Goal: Navigation & Orientation: Find specific page/section

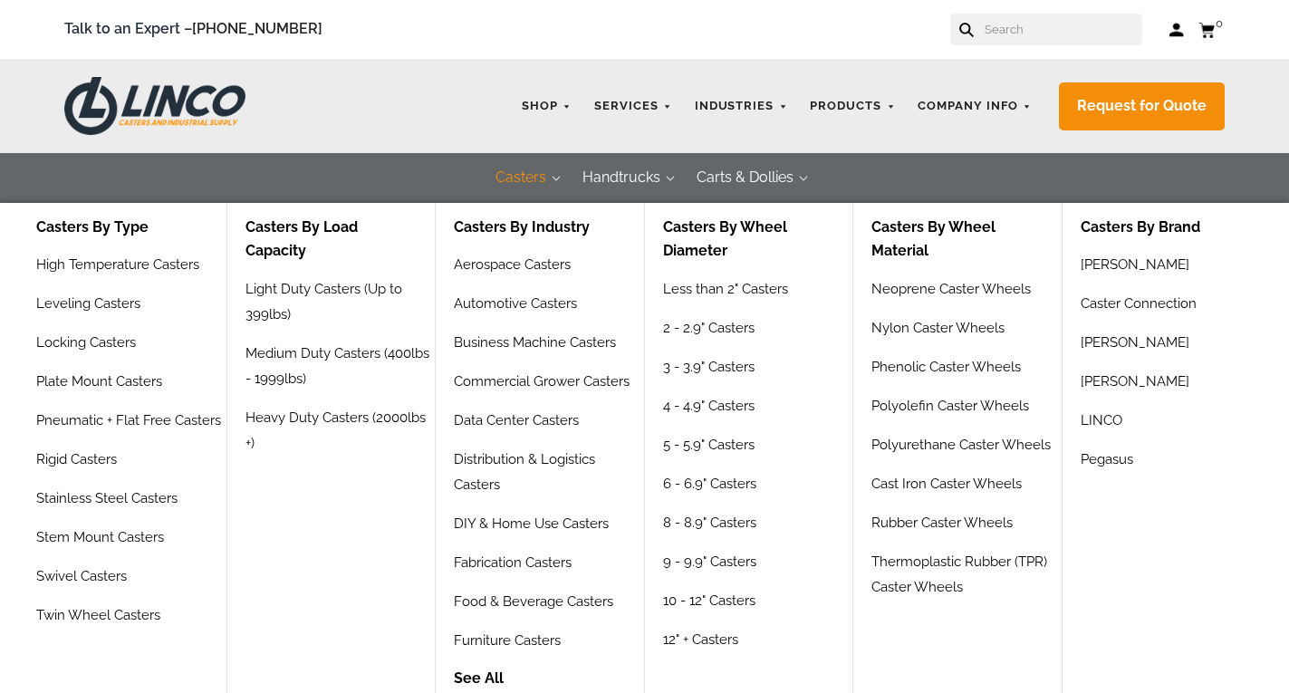
click at [530, 178] on button "Casters" at bounding box center [520, 178] width 87 height 50
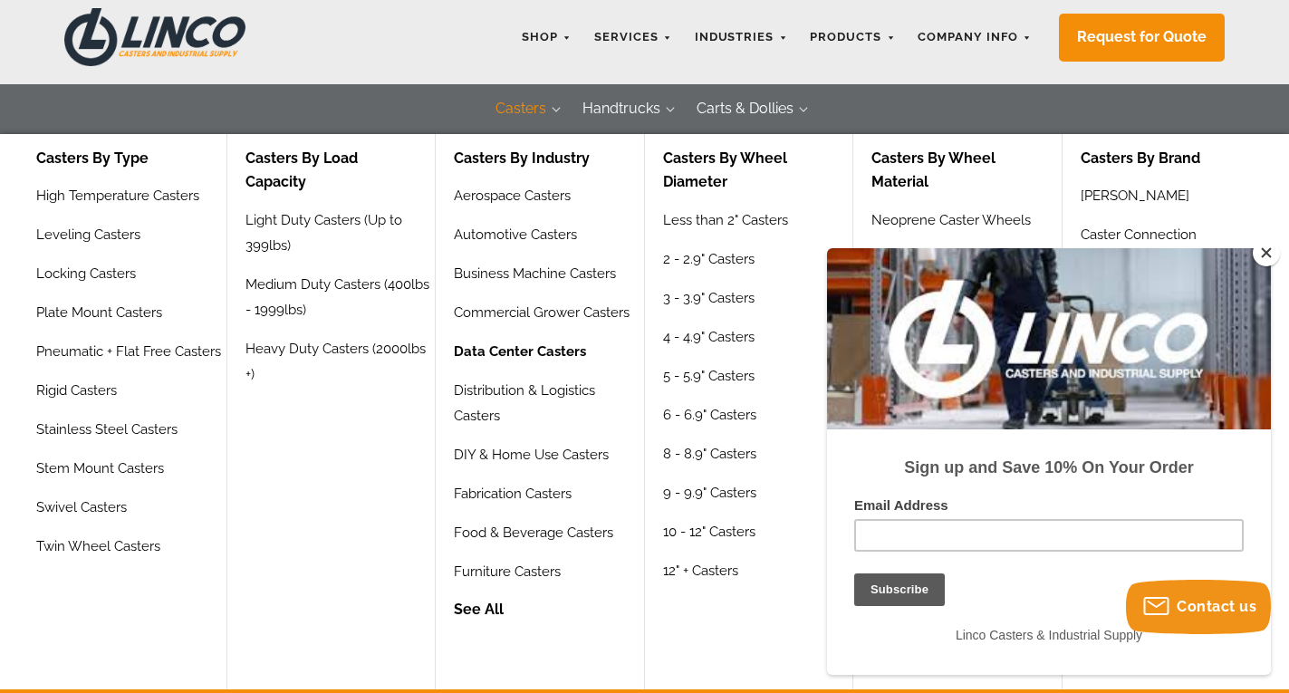
scroll to position [91, 0]
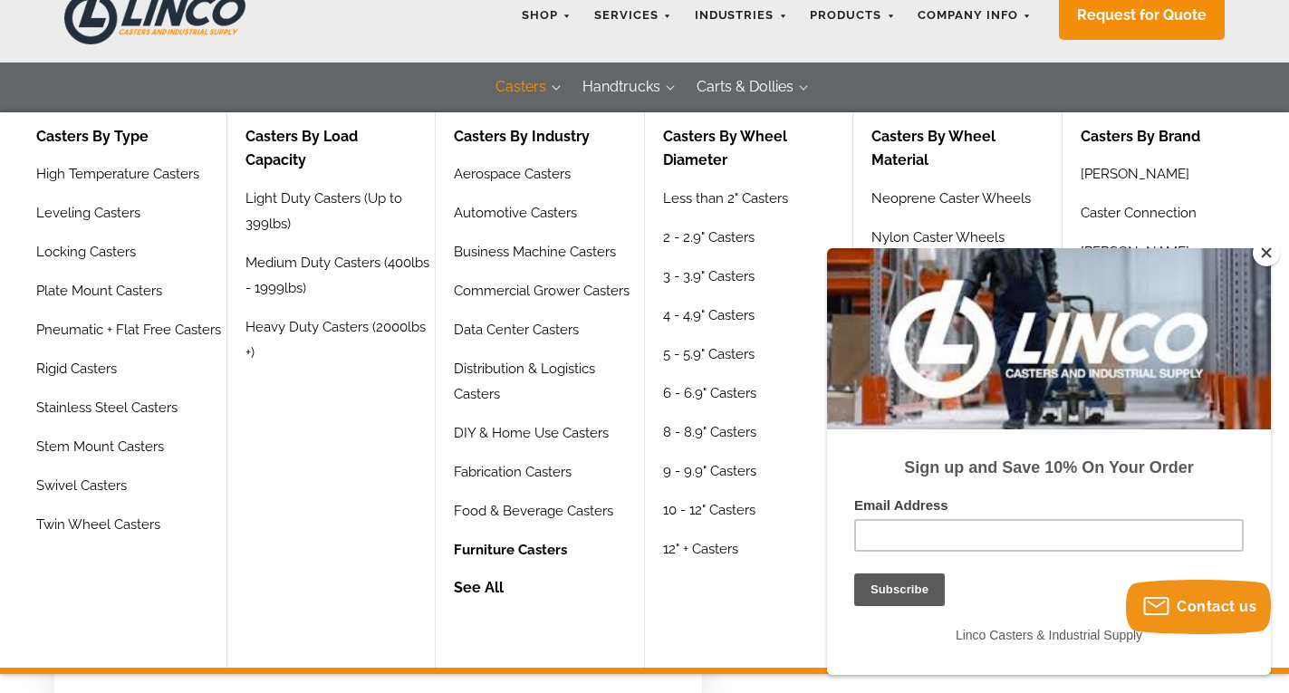
click at [503, 546] on link "Furniture Casters" at bounding box center [510, 556] width 113 height 39
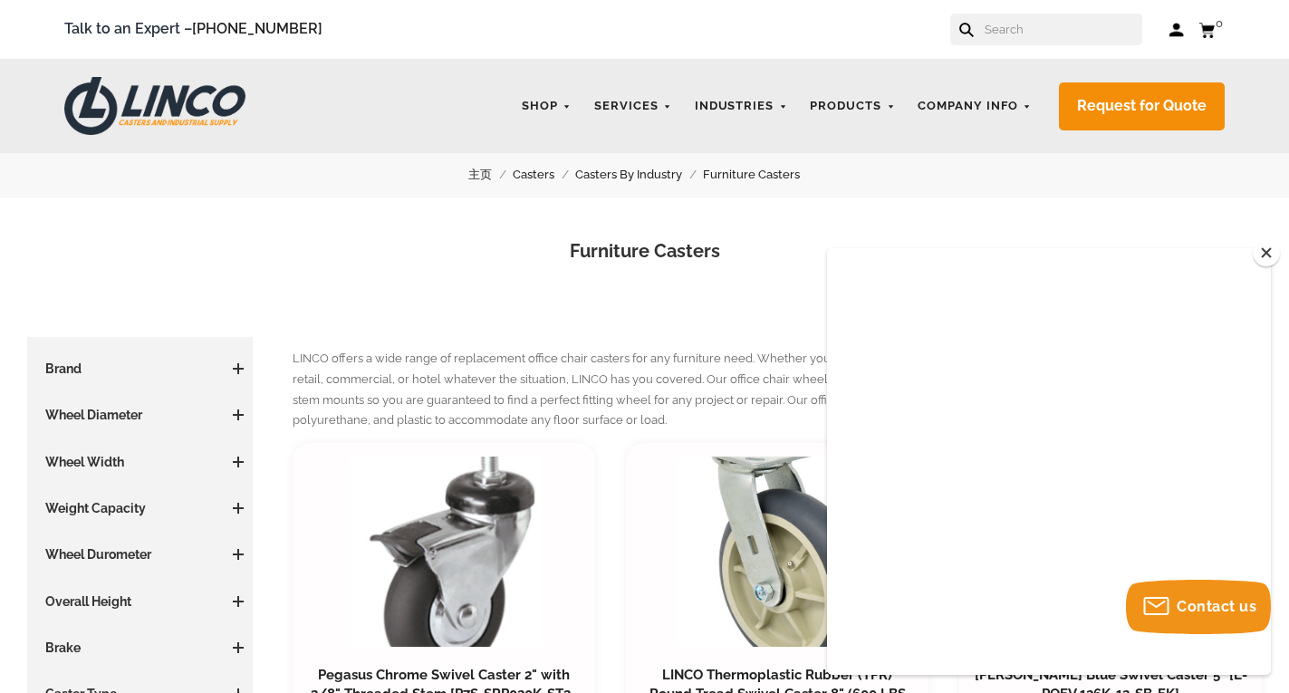
click at [1261, 251] on button "Close" at bounding box center [1266, 252] width 27 height 27
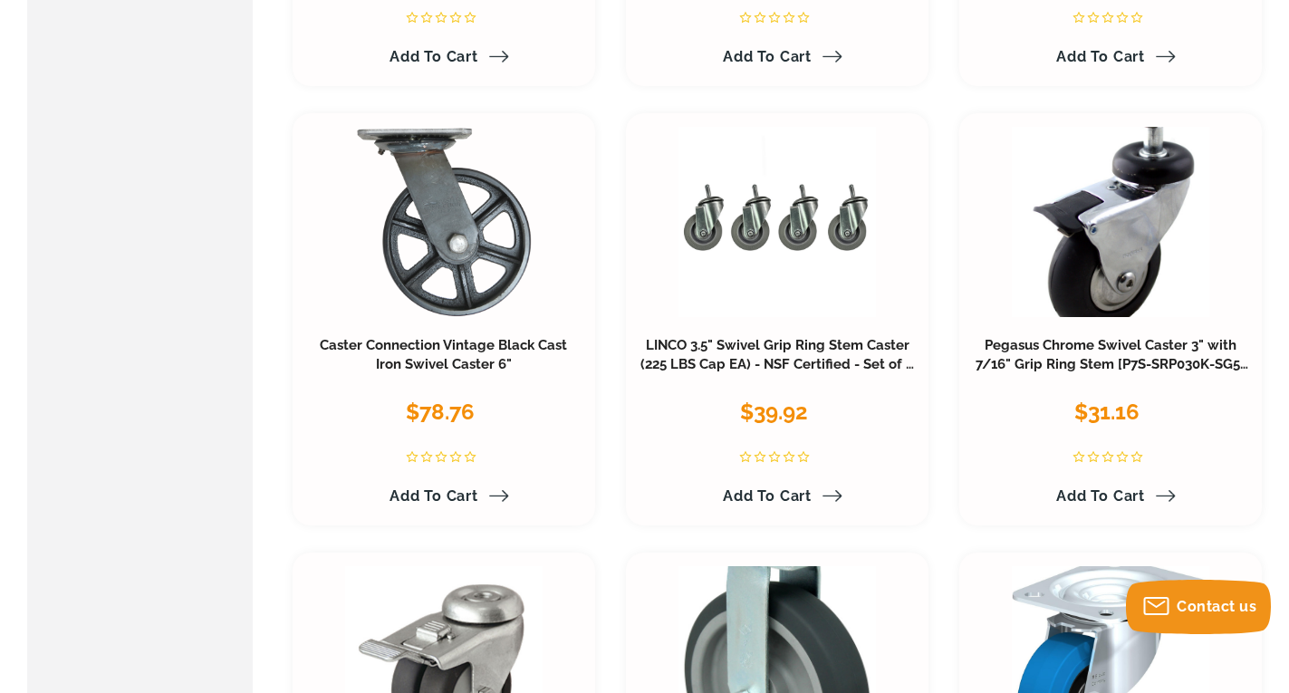
scroll to position [2566, 0]
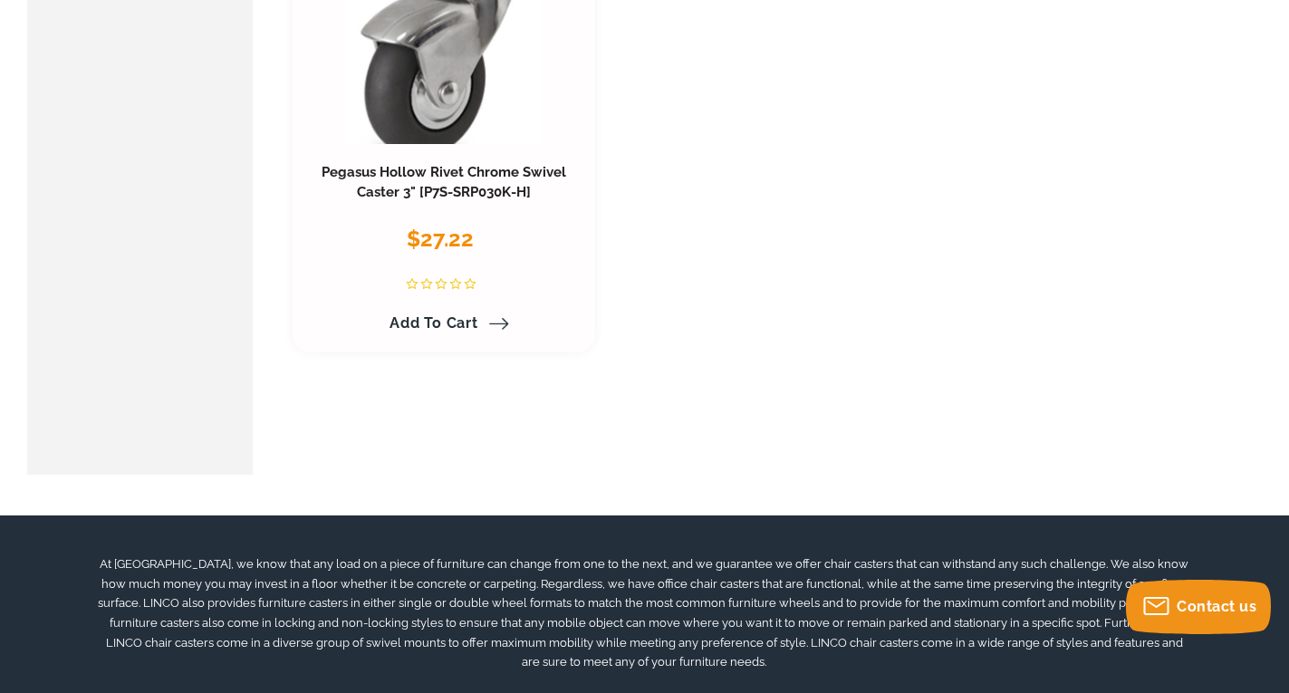
click at [1278, 617] on div at bounding box center [644, 613] width 1289 height 196
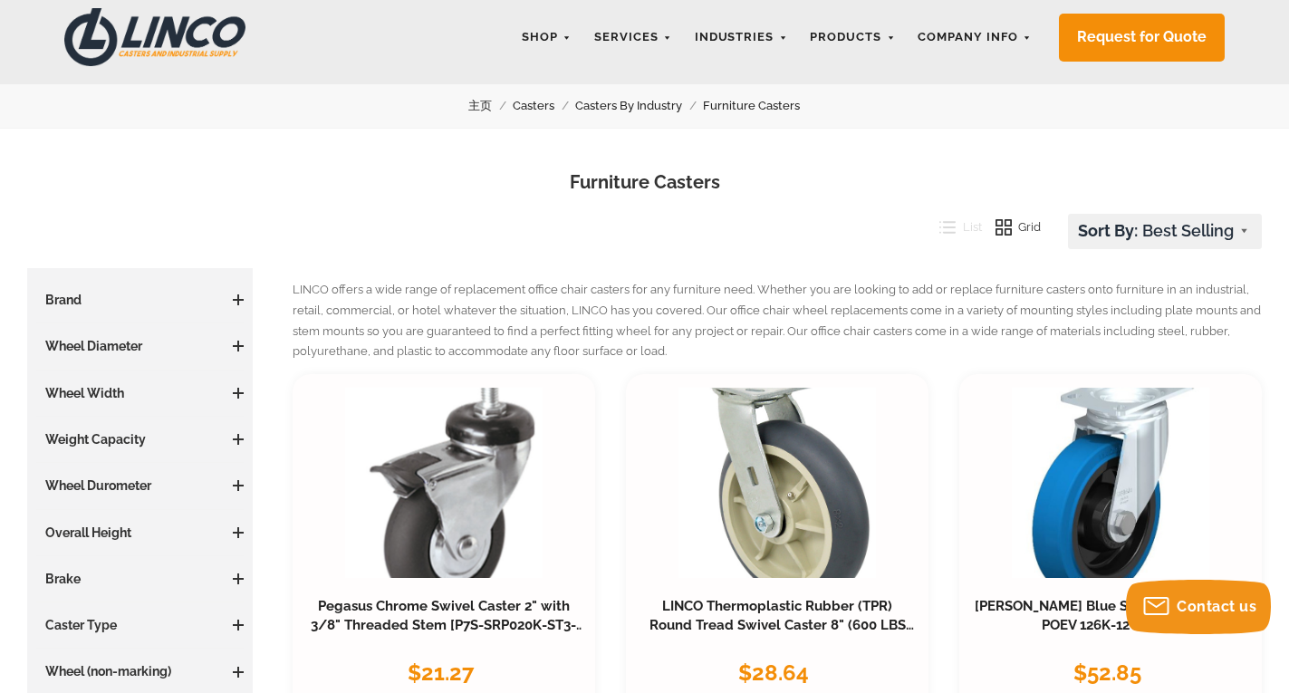
scroll to position [91, 0]
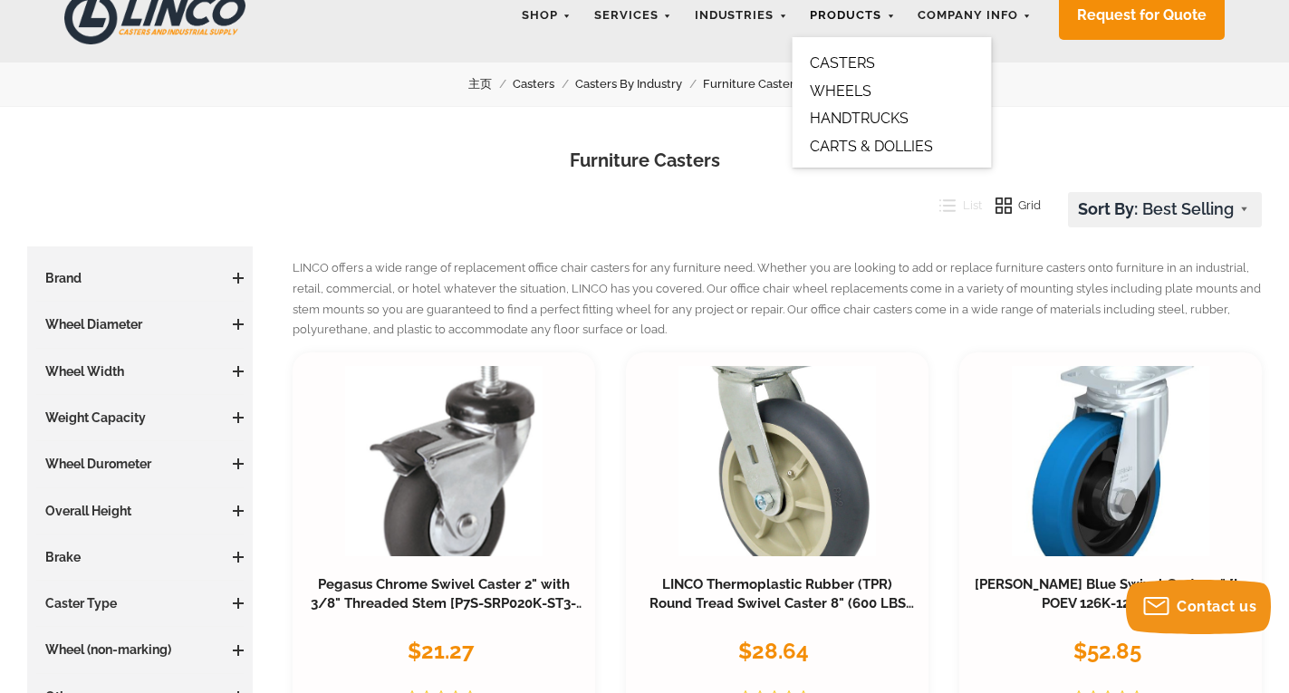
click at [860, 14] on link "Products" at bounding box center [852, 15] width 103 height 35
click at [844, 63] on link "CASTERS" at bounding box center [842, 62] width 65 height 17
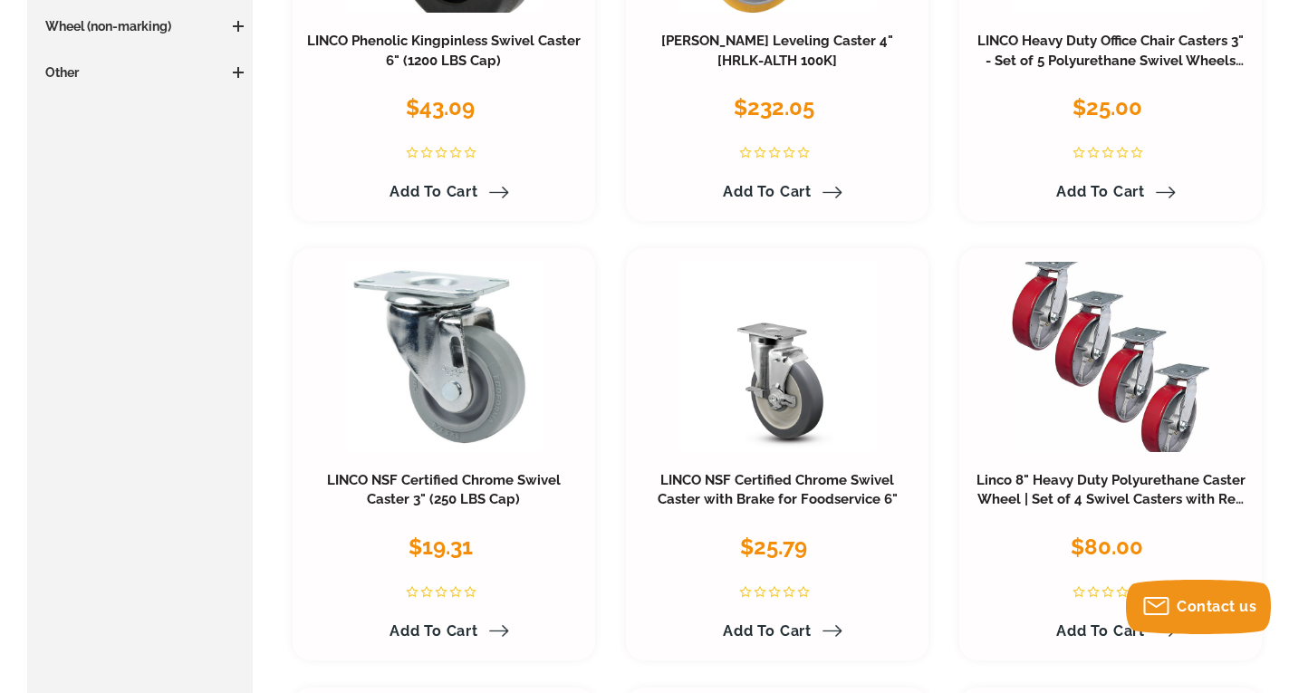
scroll to position [1432, 0]
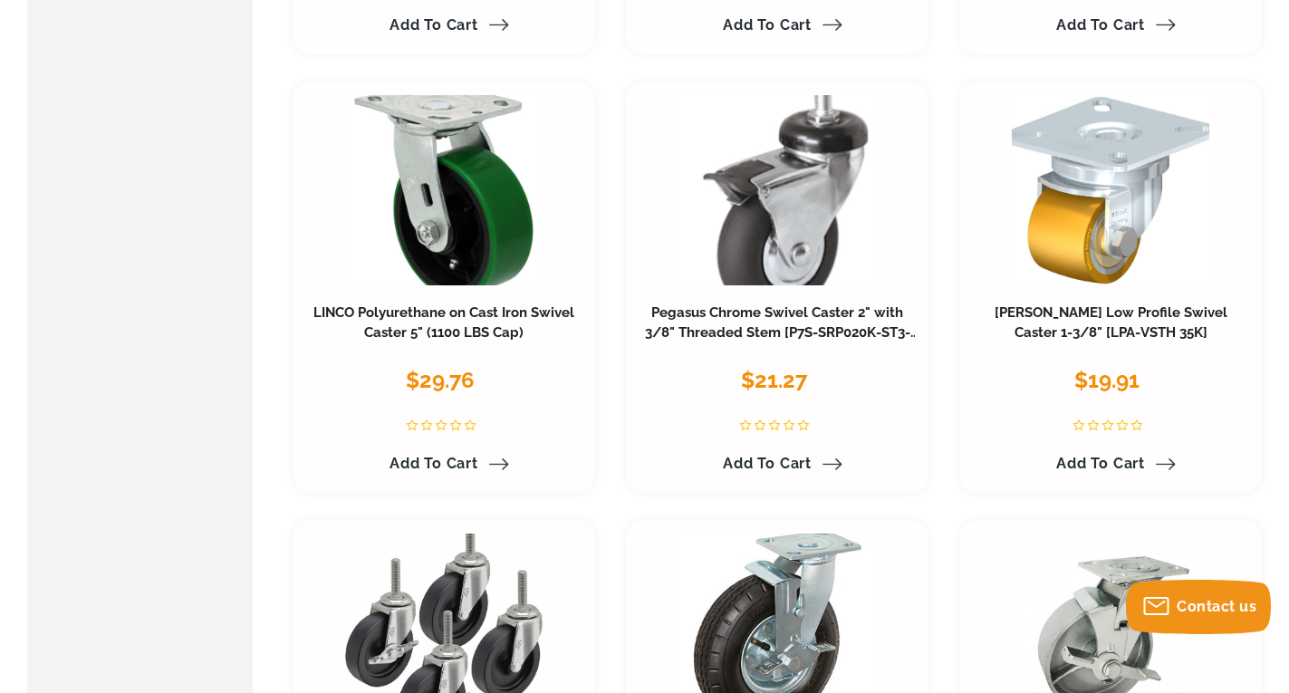
drag, startPoint x: 1288, startPoint y: 135, endPoint x: 1296, endPoint y: 178, distance: 44.2
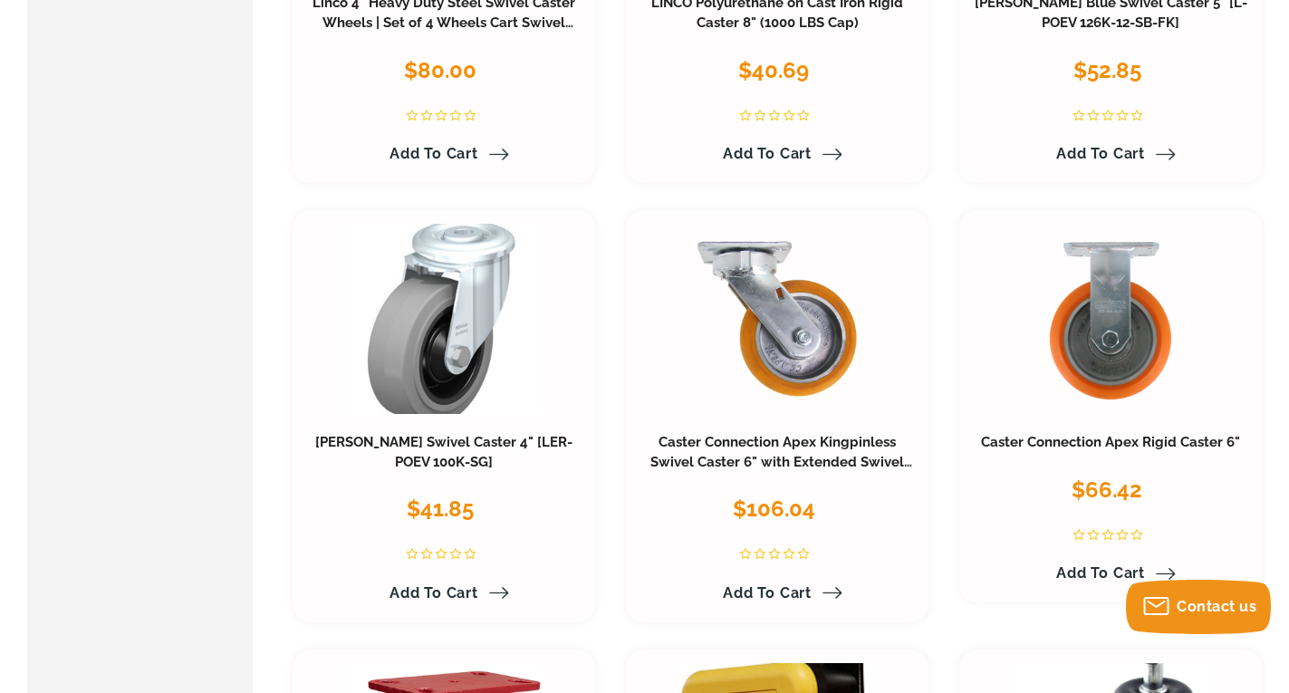
scroll to position [5457, 0]
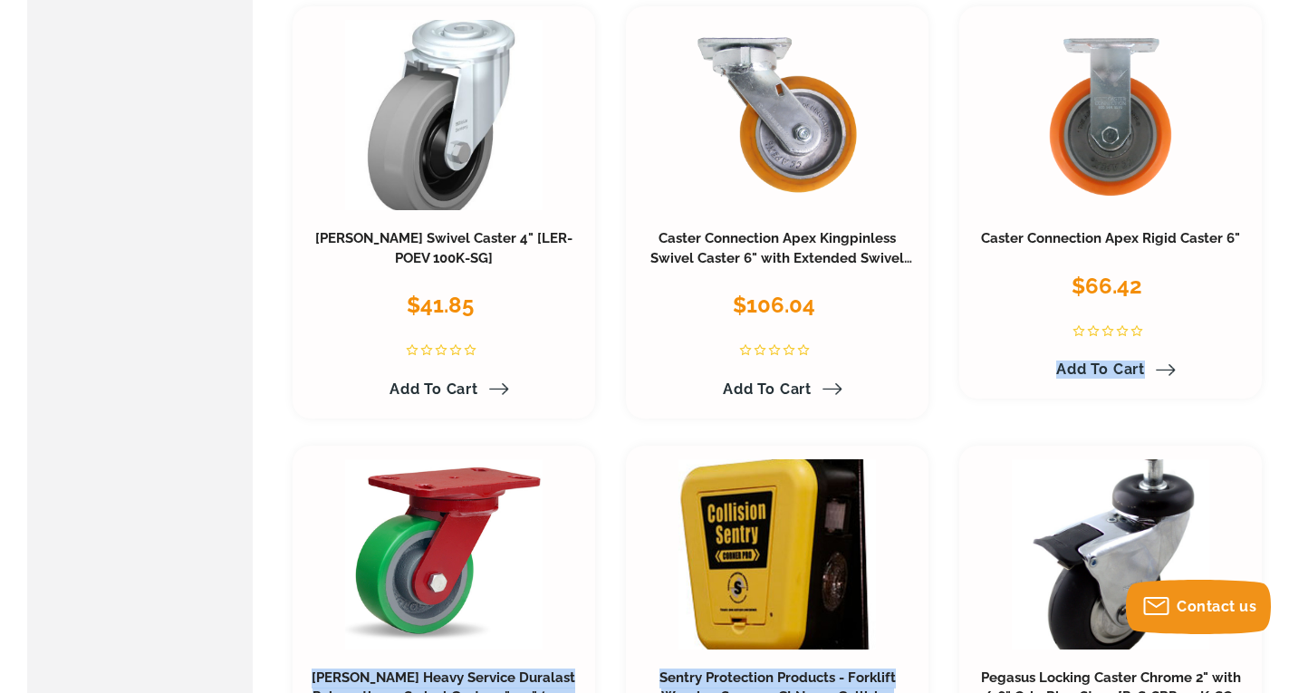
drag, startPoint x: 1273, startPoint y: 395, endPoint x: 1262, endPoint y: 460, distance: 66.3
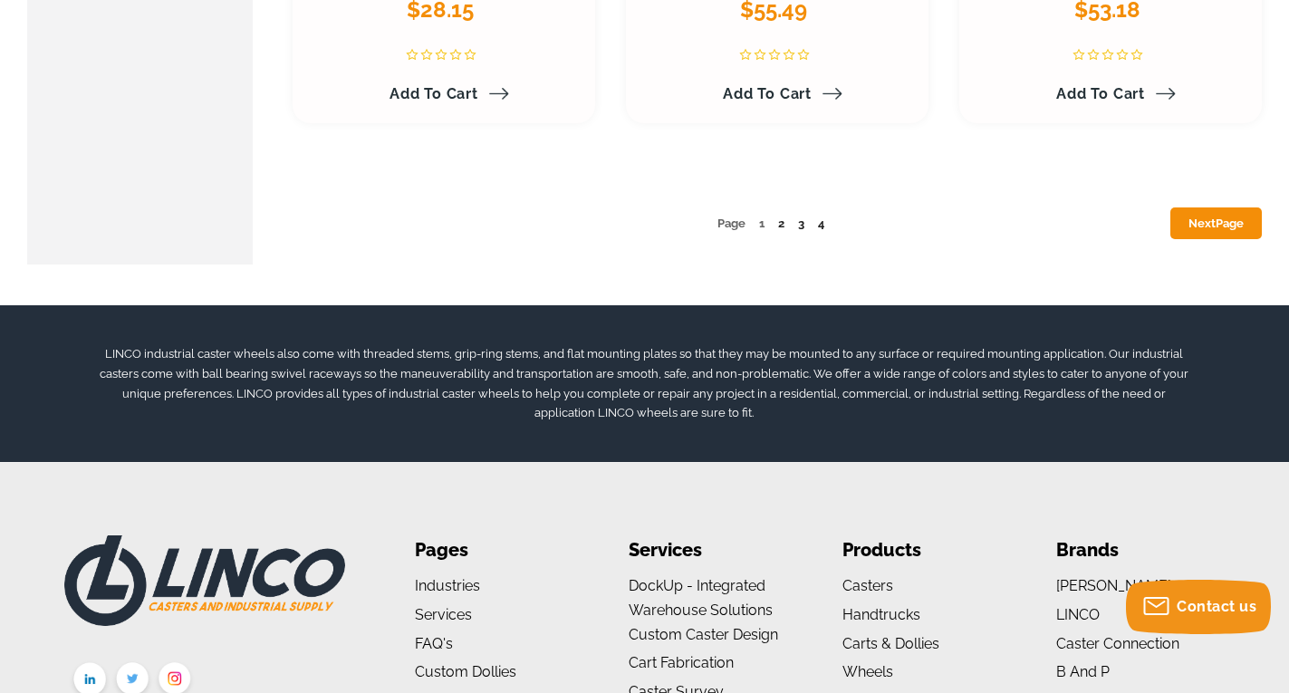
scroll to position [9391, 0]
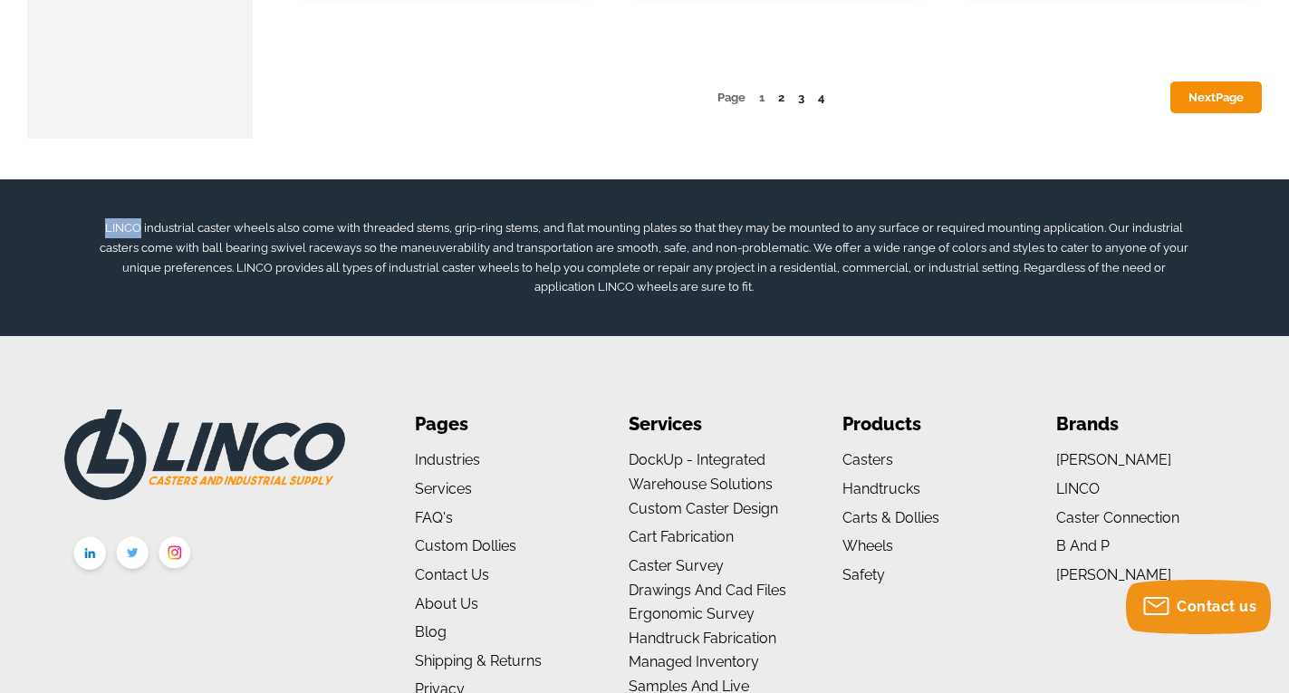
drag, startPoint x: 111, startPoint y: 225, endPoint x: 142, endPoint y: 225, distance: 30.8
click at [142, 225] on p "LINCO industrial caster wheels also come with threaded stems, grip-ring stems, …" at bounding box center [645, 257] width 1096 height 79
copy p "LINCO"
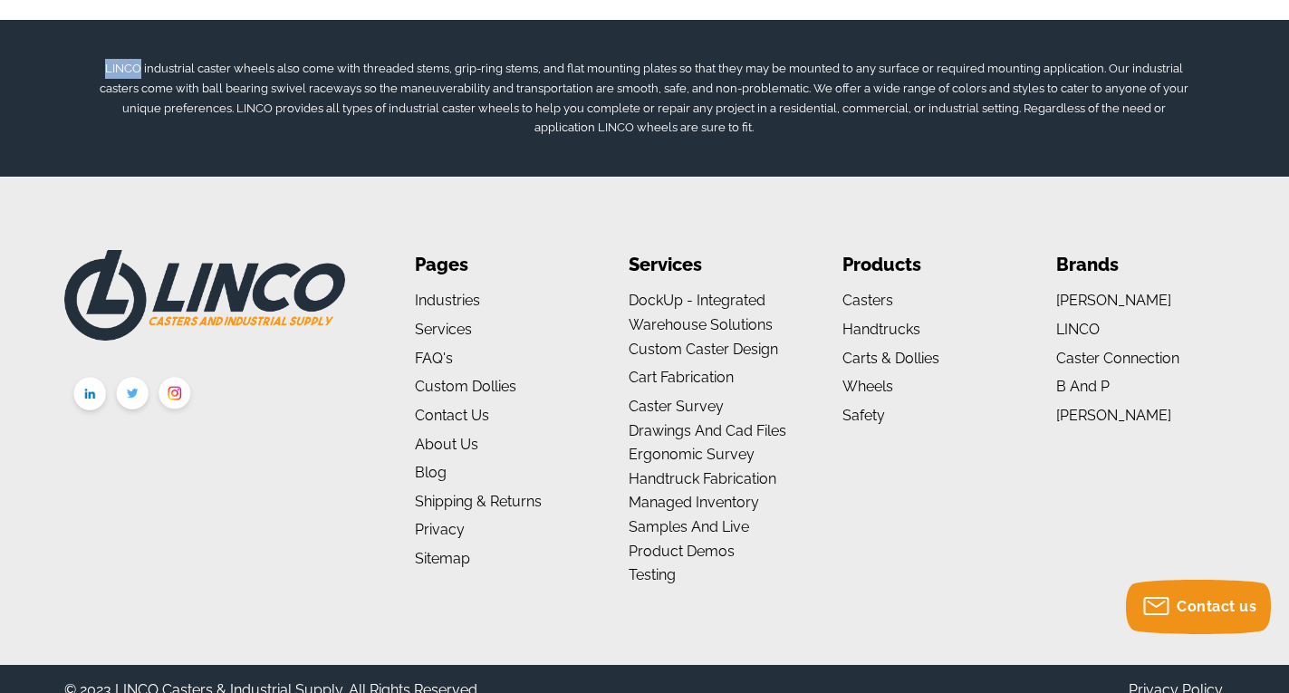
scroll to position [9574, 0]
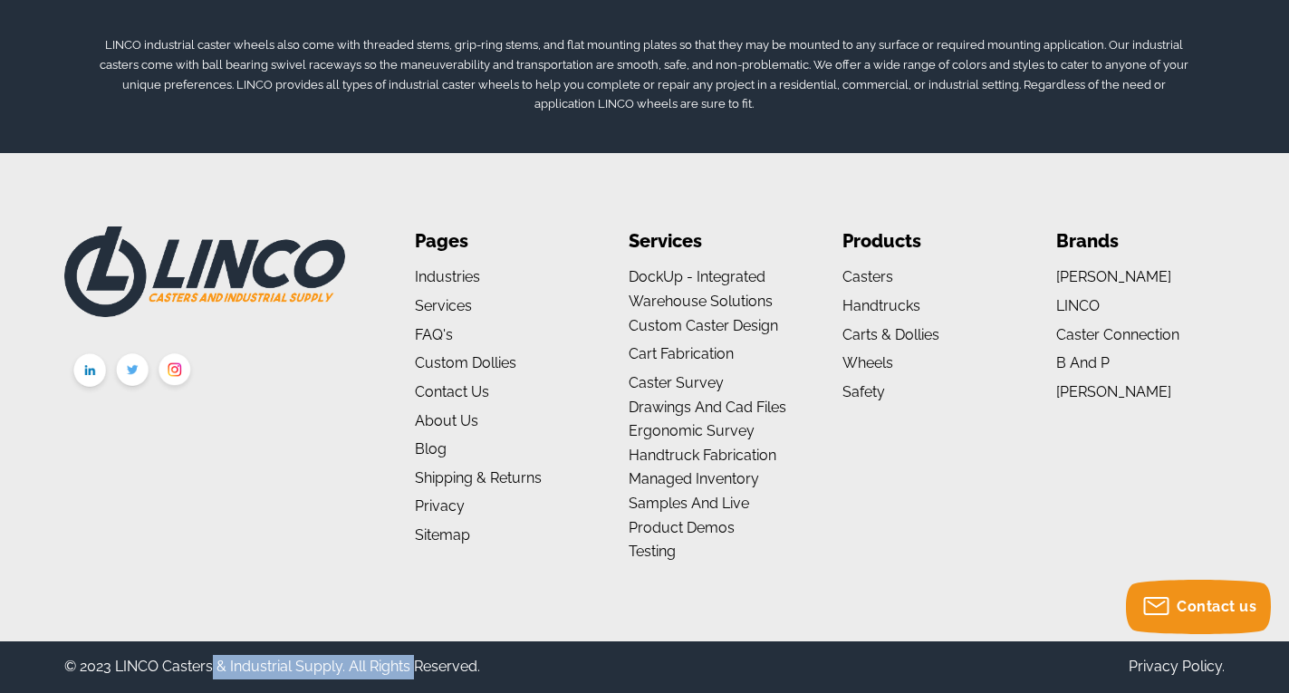
drag, startPoint x: 116, startPoint y: 666, endPoint x: 339, endPoint y: 659, distance: 222.9
click at [339, 659] on div "© 2023 LINCO Casters & Industrial Supply. All Rights Reserved." at bounding box center [272, 667] width 416 height 24
copy div "LINCO Casters & Industrial Supply"
click at [931, 495] on ul "Products Casters Casters By Type High Temperature Casters Leveling Casters Lock…" at bounding box center [926, 397] width 168 height 342
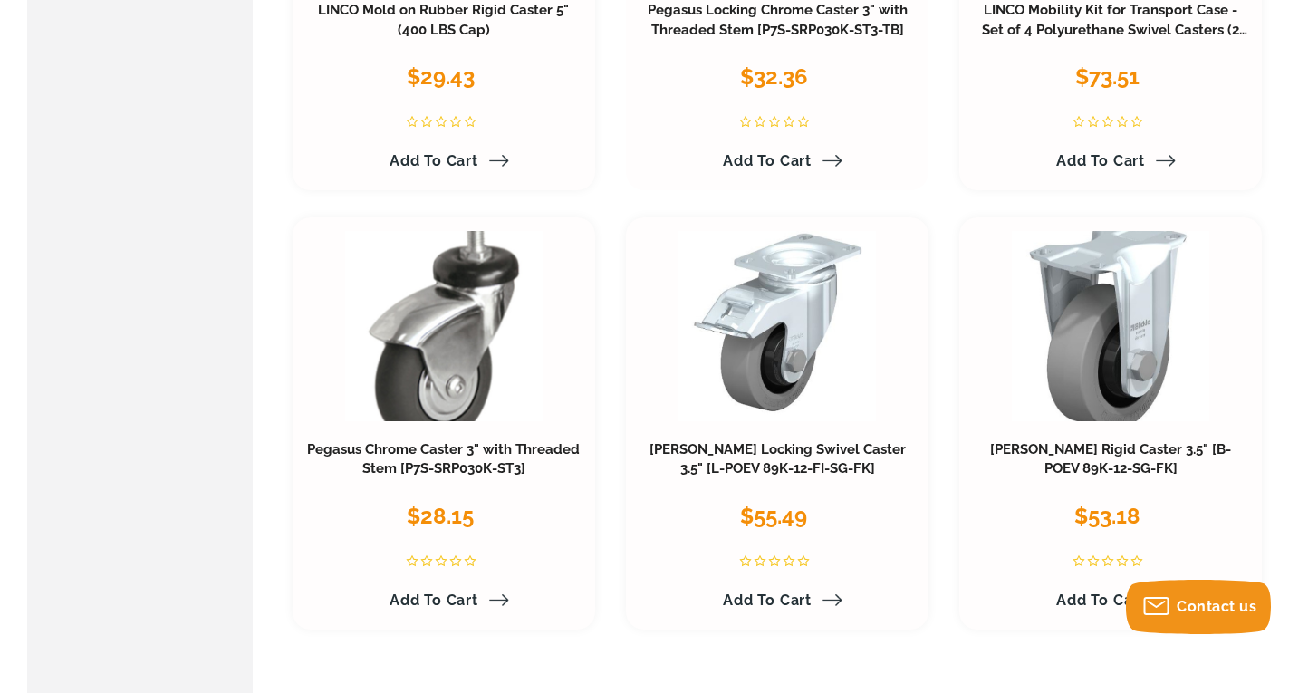
scroll to position [8577, 0]
